Goal: Obtain resource: Download file/media

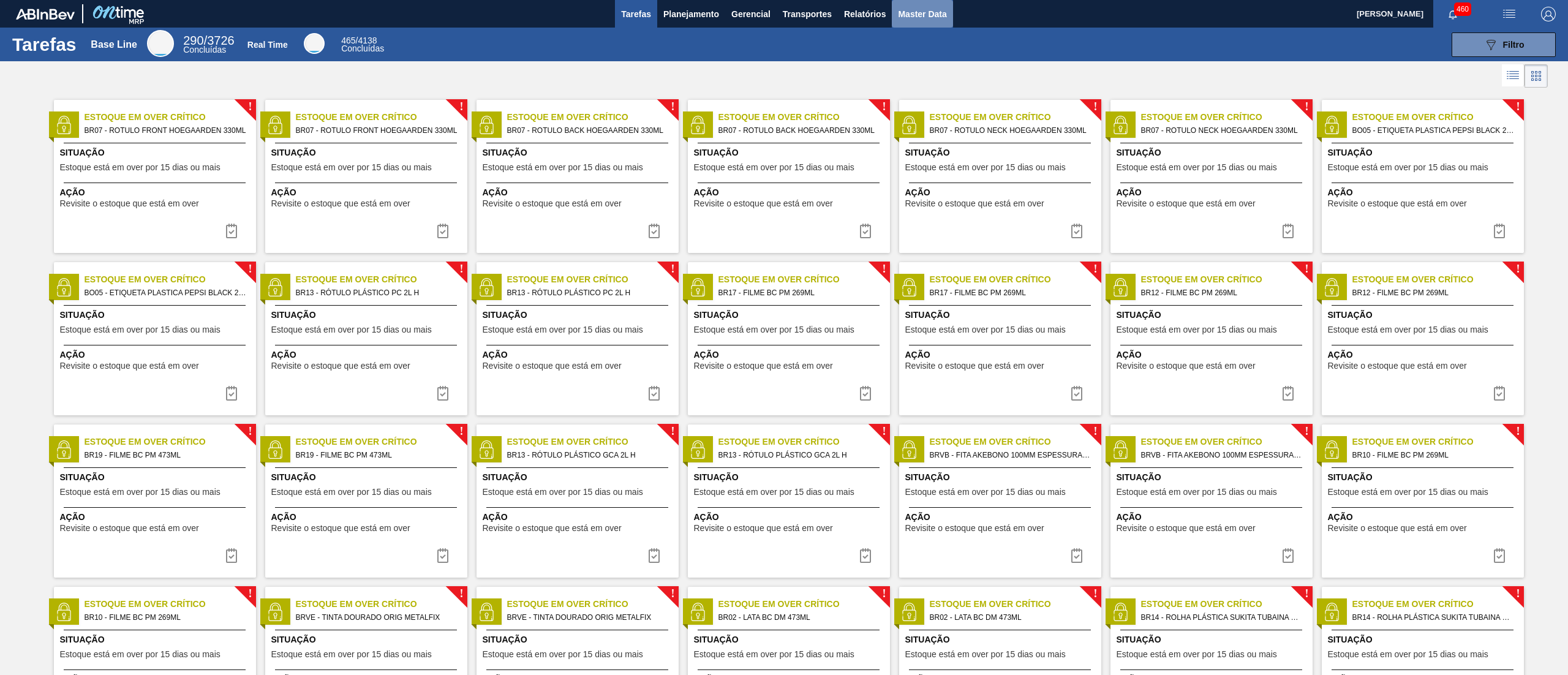
click at [901, 10] on span "Master Data" at bounding box center [922, 14] width 48 height 14
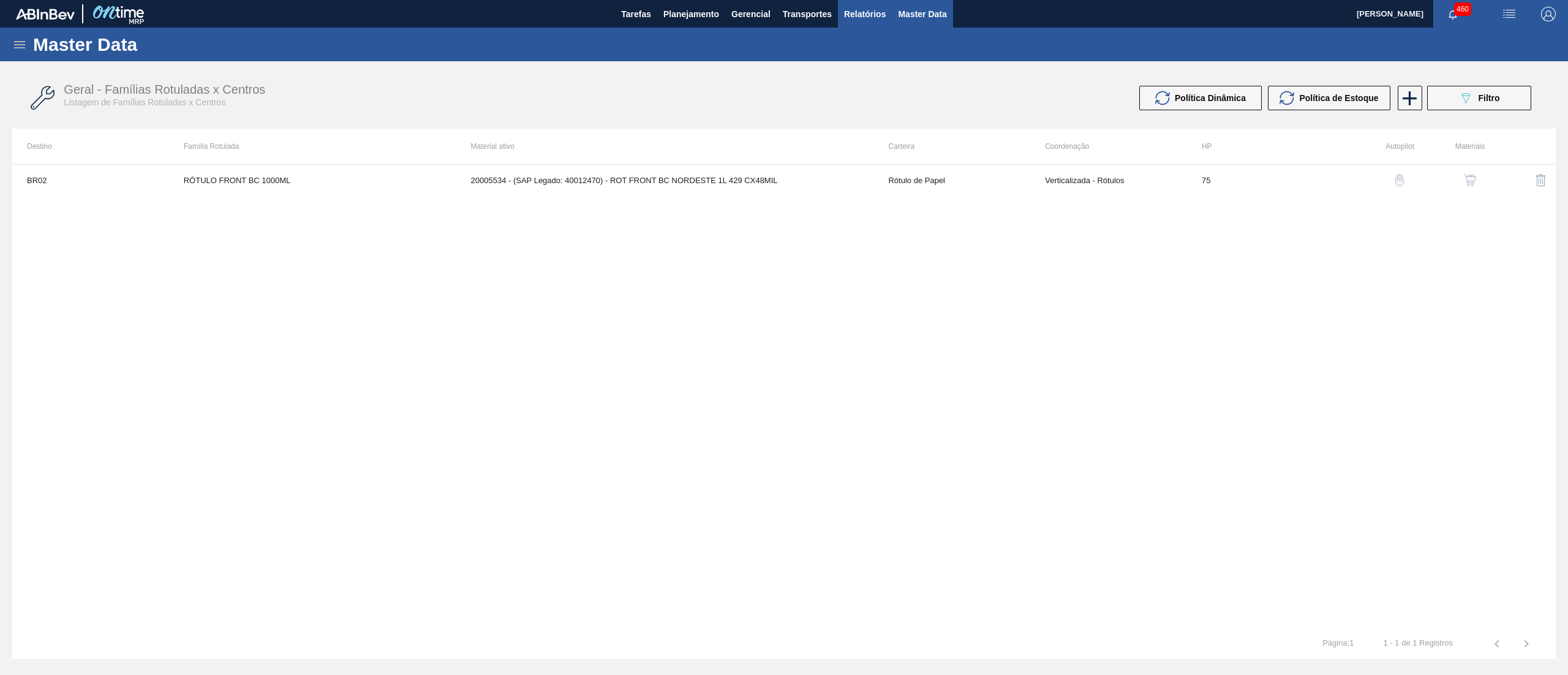
click at [858, 18] on span "Relatórios" at bounding box center [865, 14] width 42 height 14
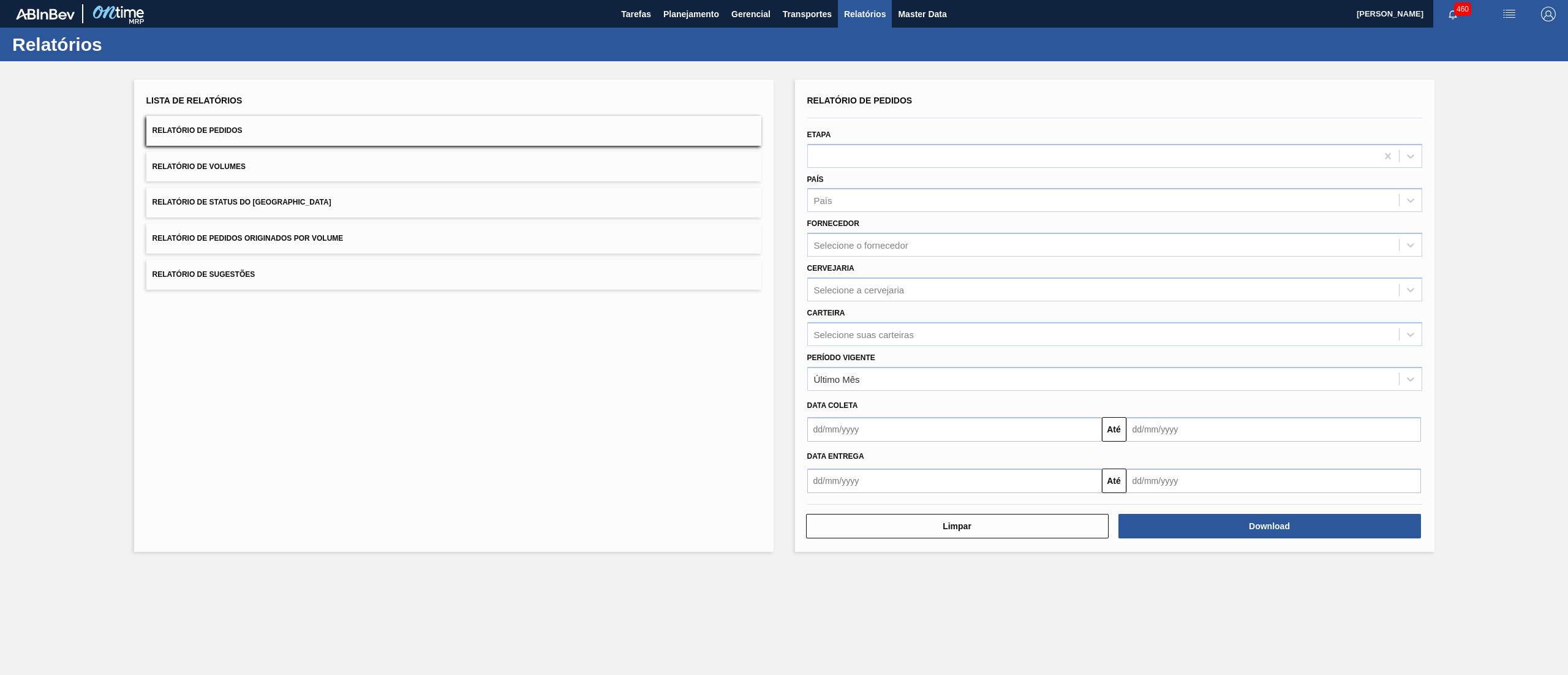
click at [209, 196] on button "Relatório de Status do [GEOGRAPHIC_DATA]" at bounding box center [454, 202] width 614 height 30
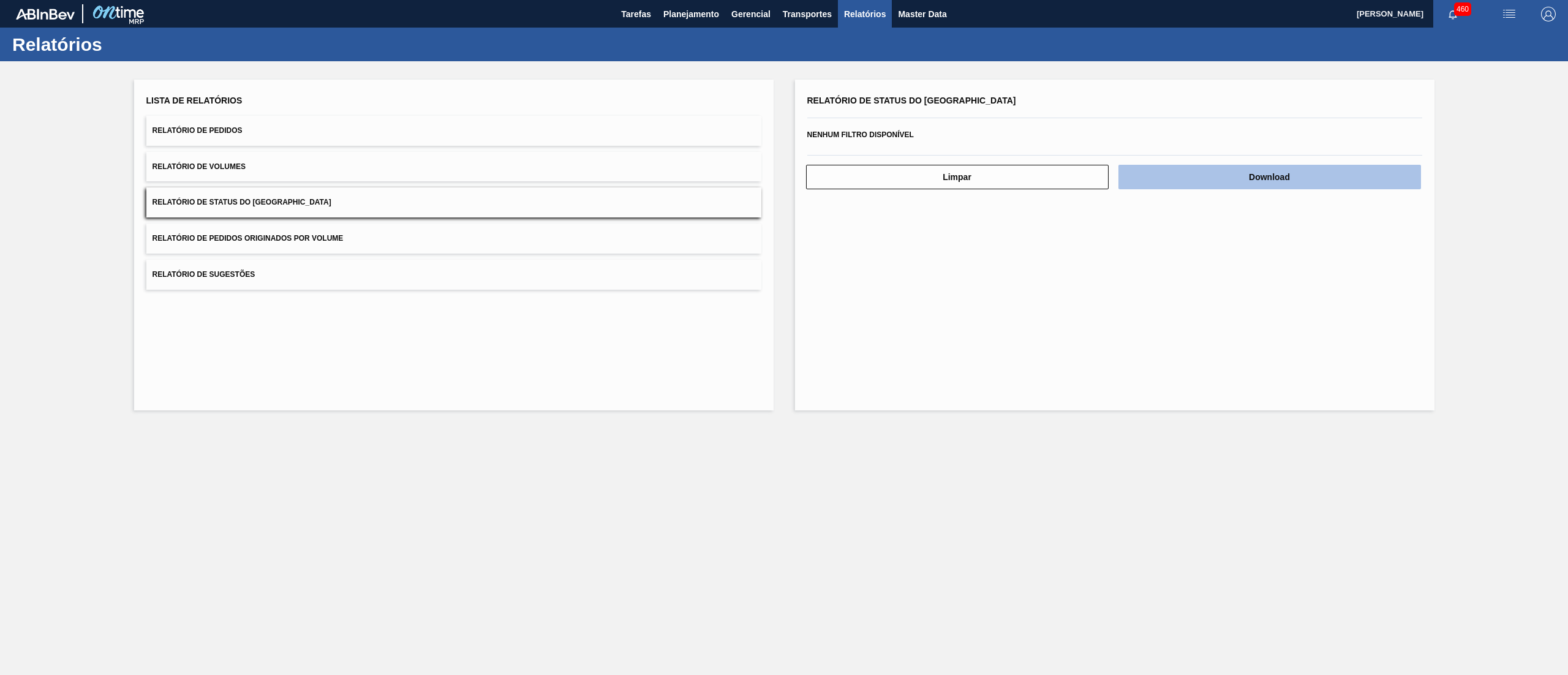
click at [1240, 182] on button "Download" at bounding box center [1269, 177] width 302 height 24
click at [201, 116] on button "Relatório de Pedidos" at bounding box center [454, 130] width 614 height 30
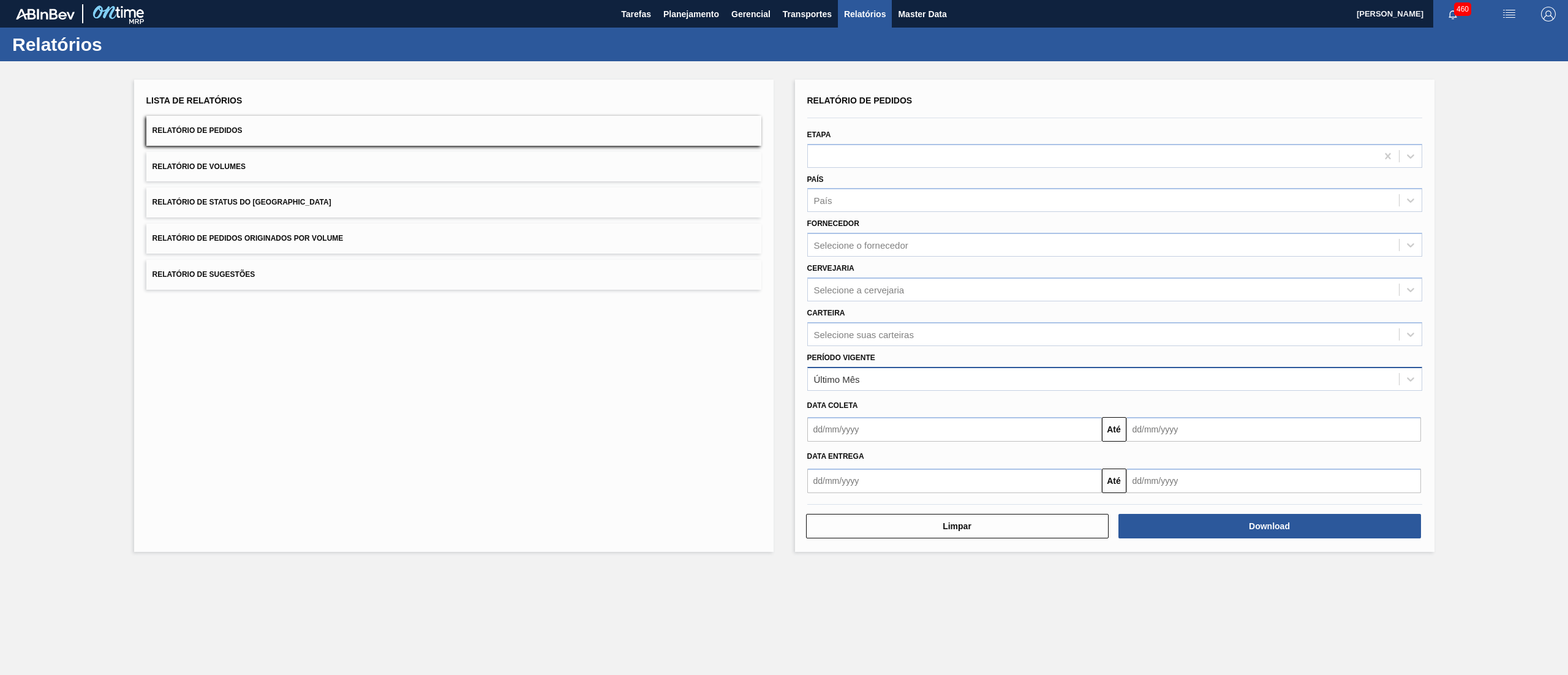
click at [836, 375] on div "Último Mês" at bounding box center [838, 379] width 46 height 11
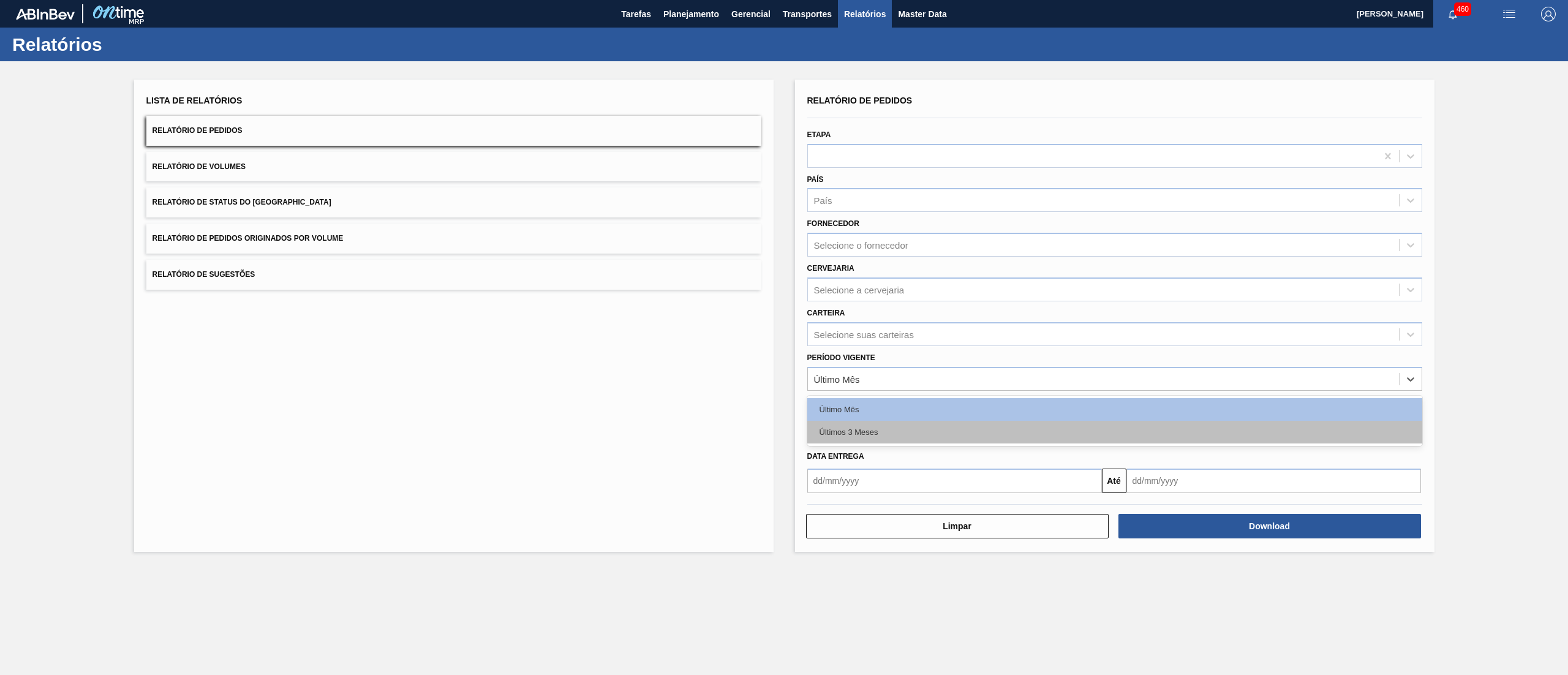
click at [849, 430] on div "Últimos 3 Meses" at bounding box center [1115, 432] width 614 height 22
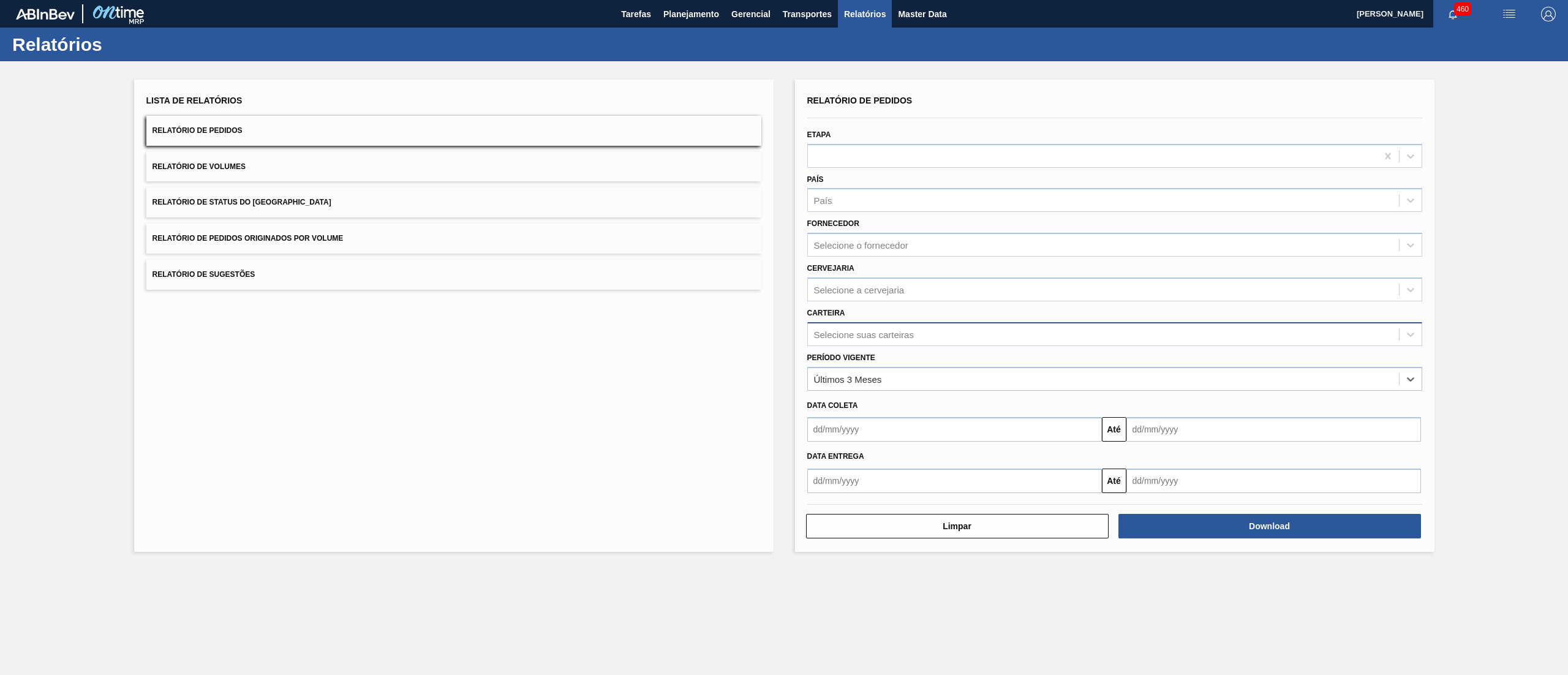
click at [826, 330] on div "Selecione suas carteiras" at bounding box center [864, 333] width 100 height 11
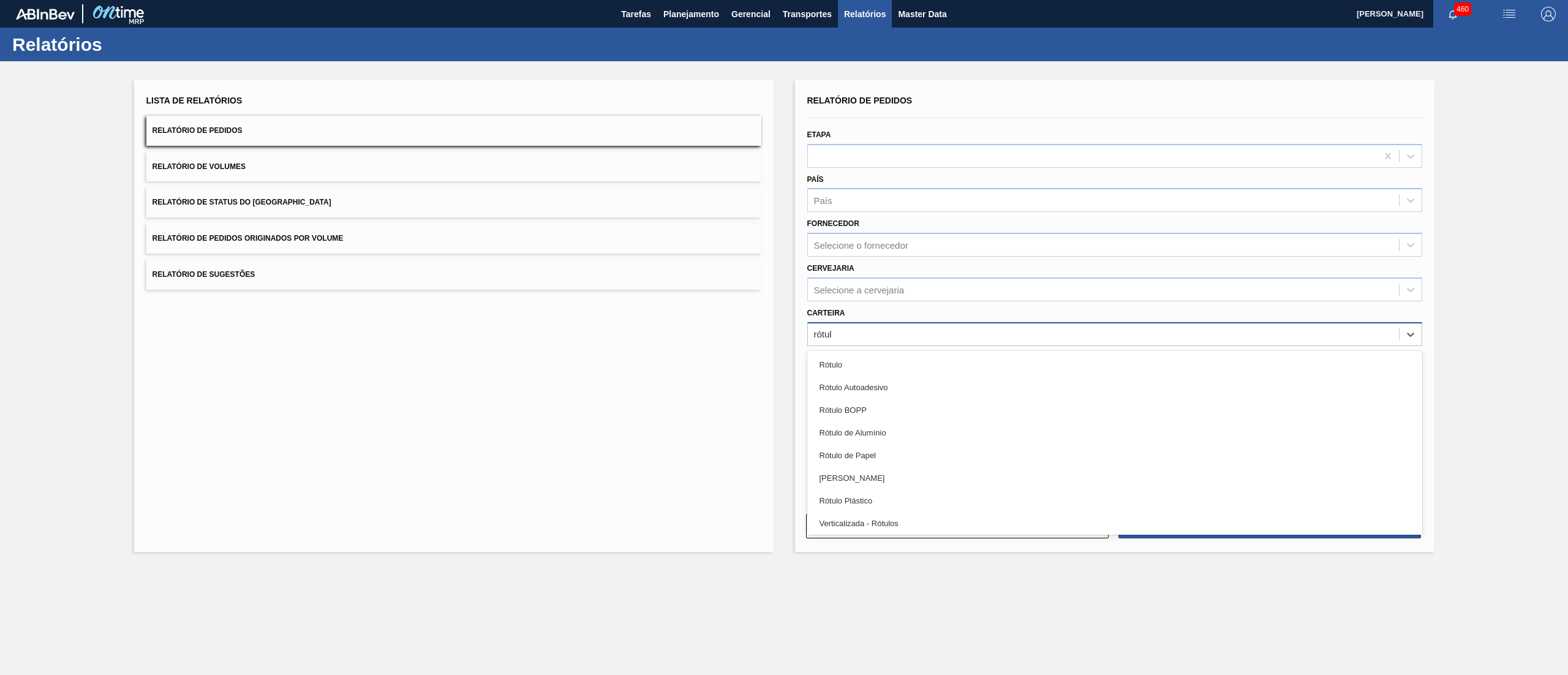
type input "rótulo"
click at [901, 471] on div "[PERSON_NAME]" at bounding box center [1115, 477] width 614 height 22
type input "rótulo"
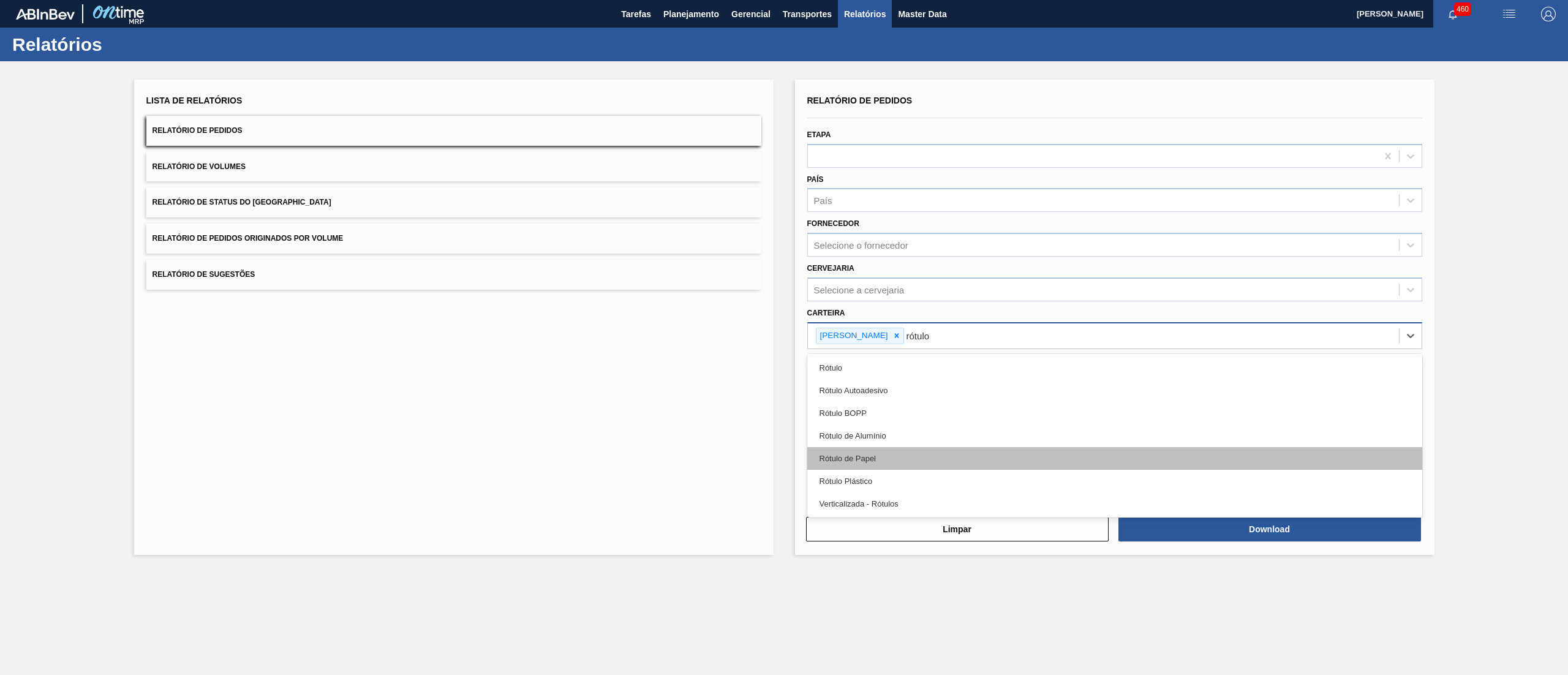
click at [882, 462] on div "Rótulo de Papel" at bounding box center [1115, 458] width 614 height 22
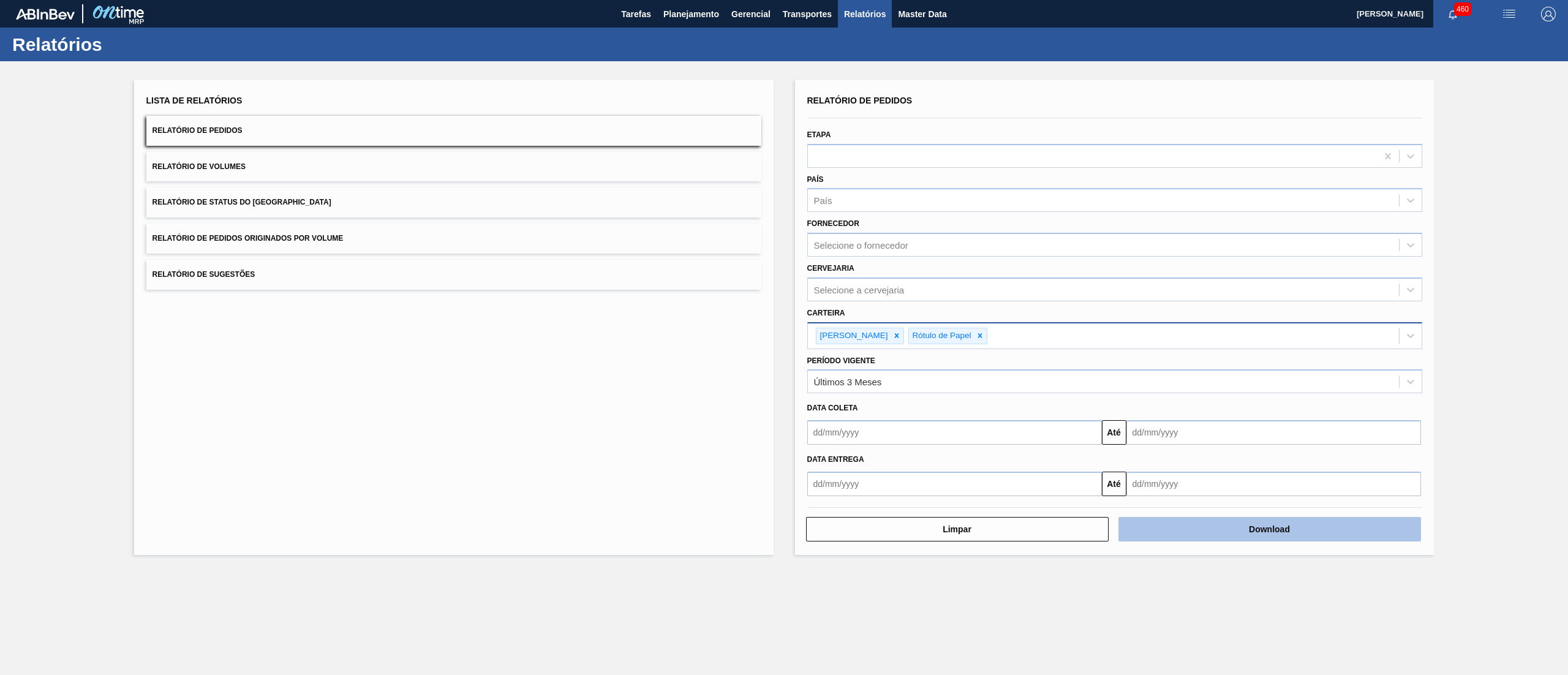
click at [1167, 535] on button "Download" at bounding box center [1269, 528] width 302 height 24
